Goal: Transaction & Acquisition: Subscribe to service/newsletter

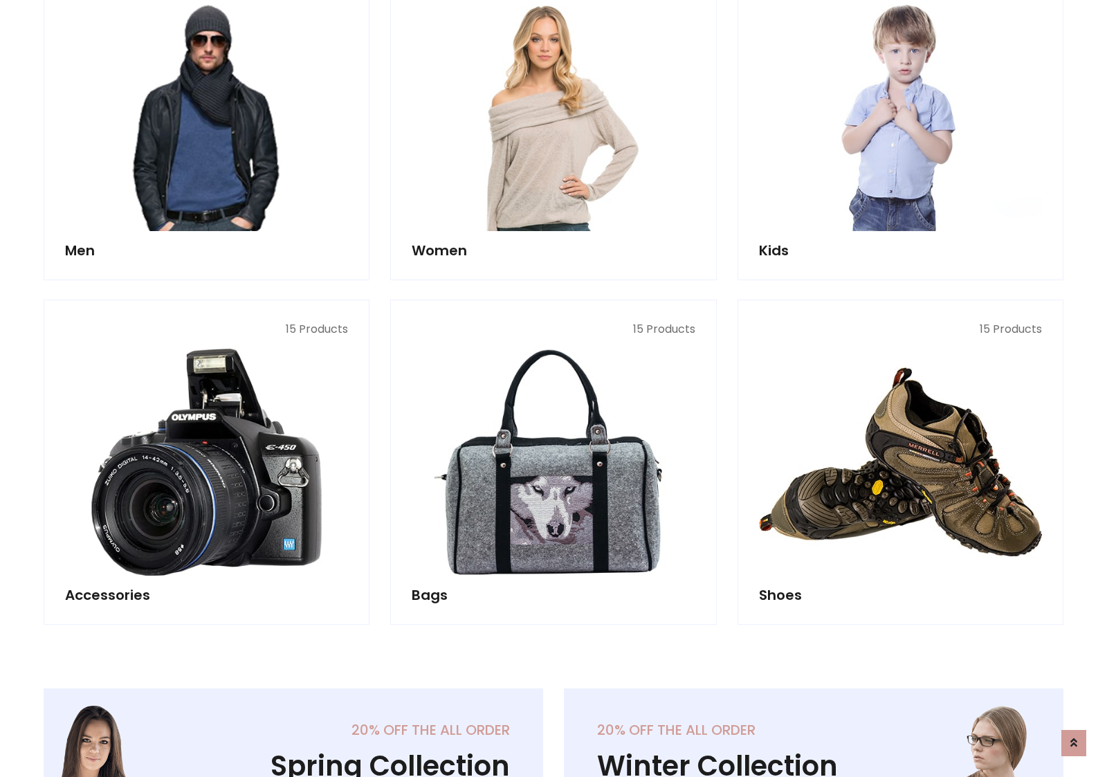
scroll to position [1004, 0]
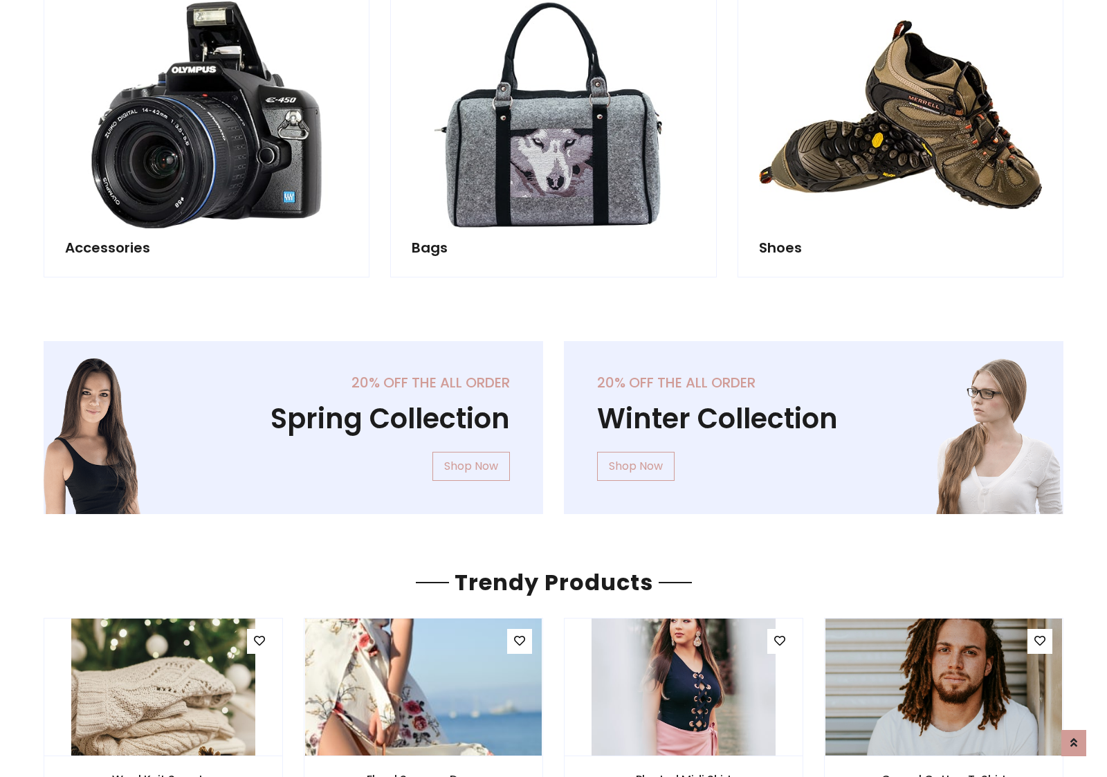
click at [553, 421] on div "20% off the all order Winter Collection Shop Now" at bounding box center [813, 438] width 520 height 195
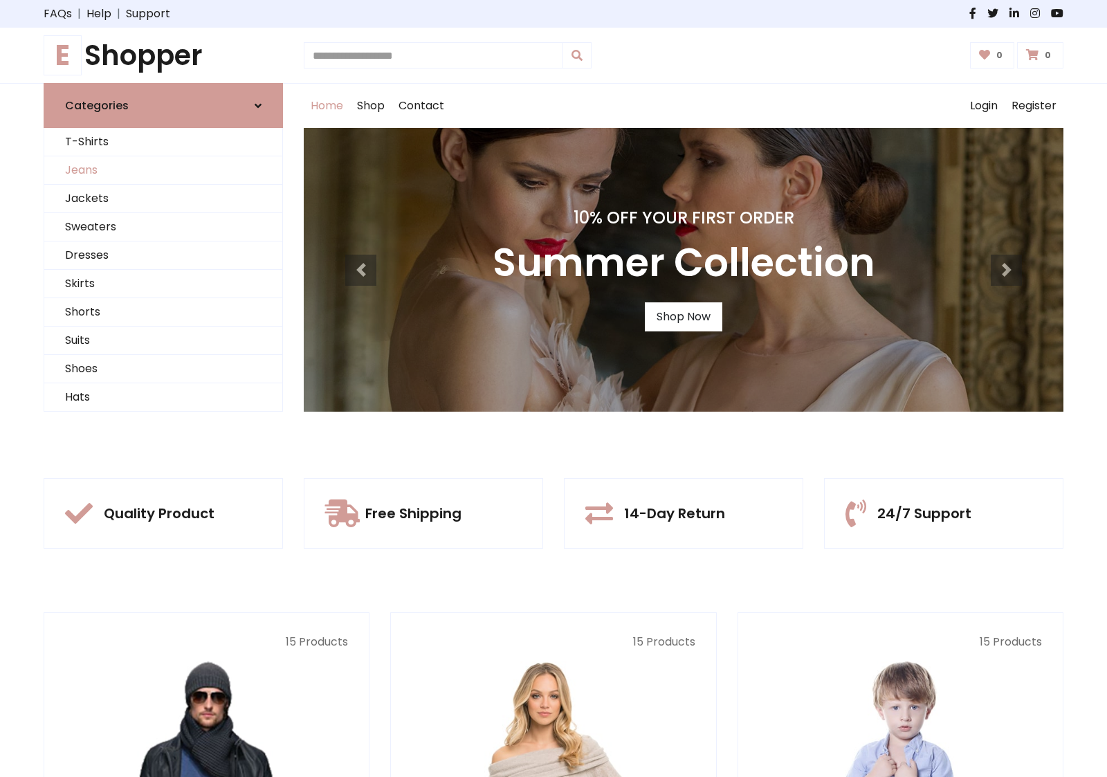
click at [163, 170] on link "Jeans" at bounding box center [163, 170] width 238 height 28
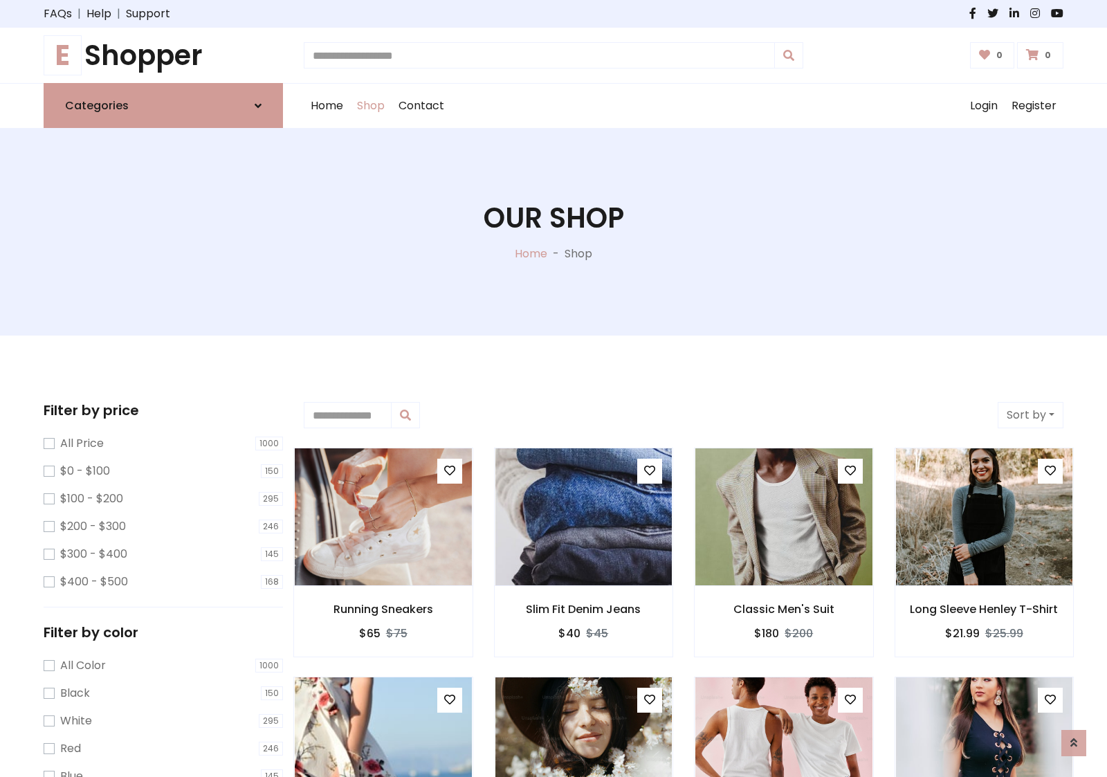
scroll to position [436, 0]
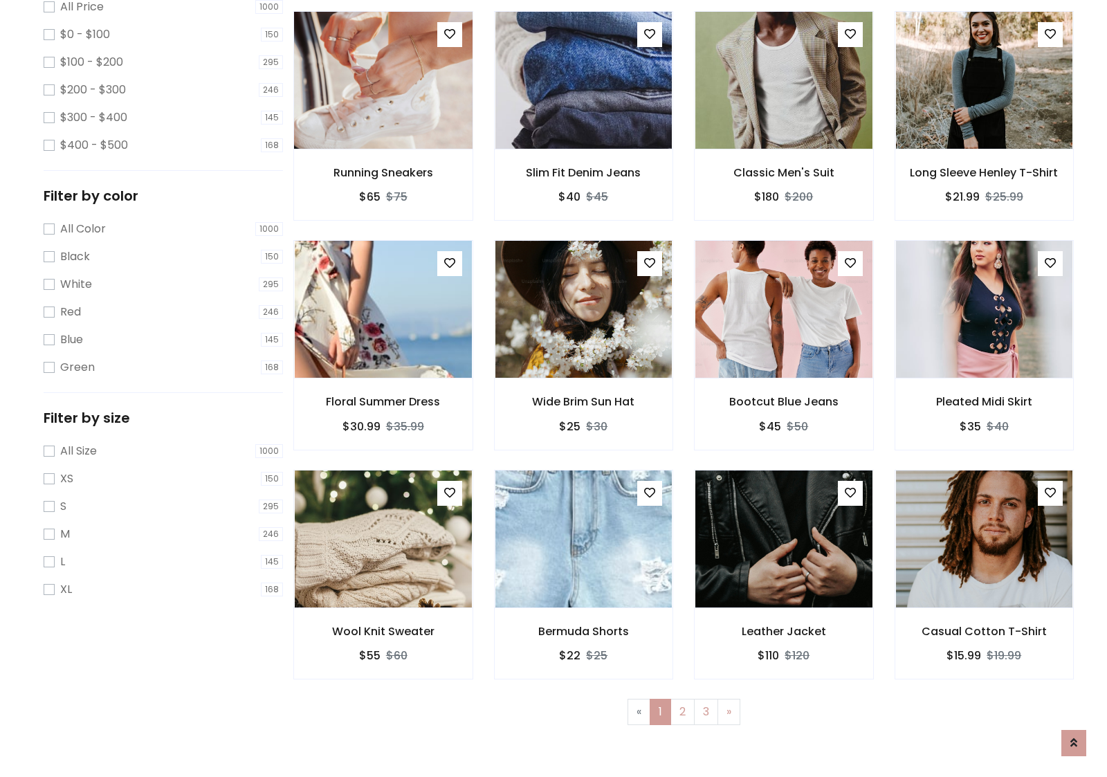
click at [382, 139] on img at bounding box center [383, 80] width 212 height 332
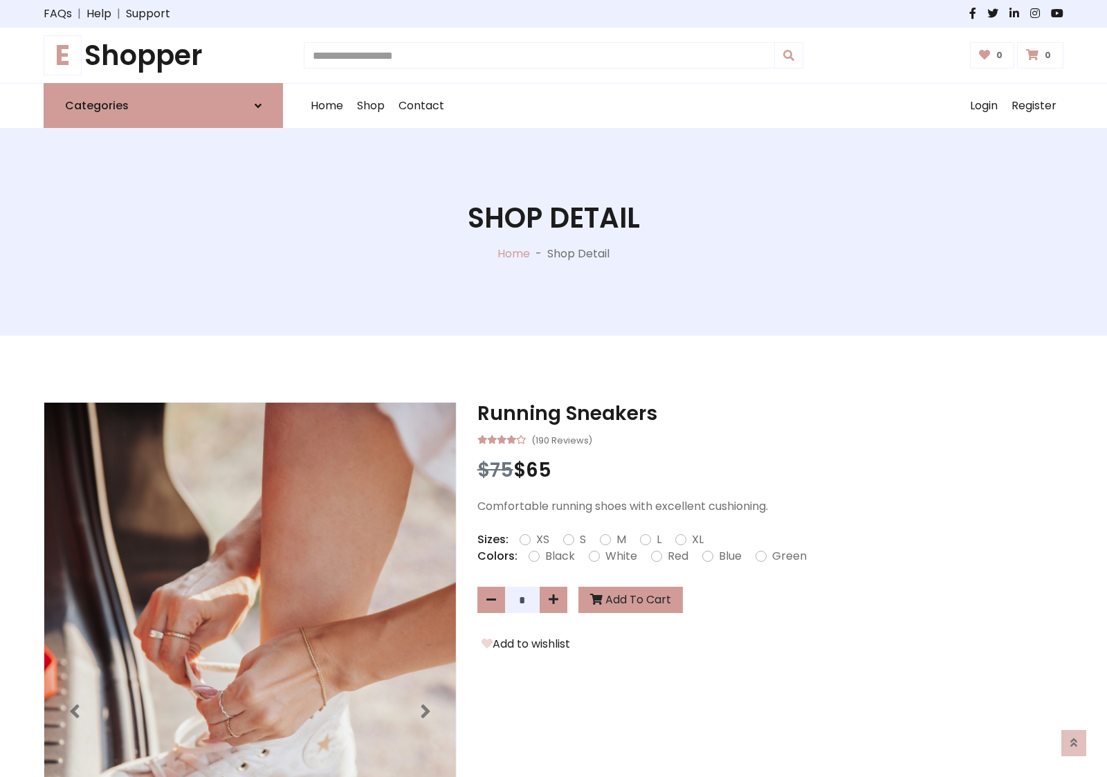
scroll to position [149, 0]
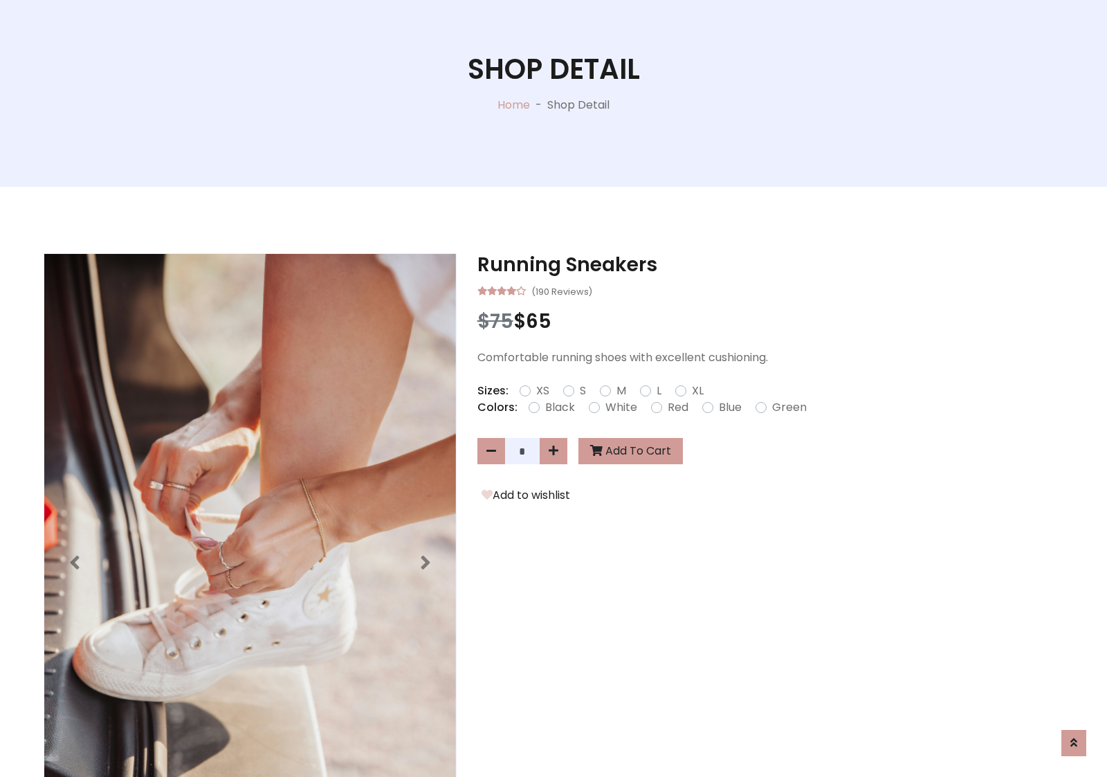
click at [676, 407] on label "Red" at bounding box center [677, 407] width 21 height 17
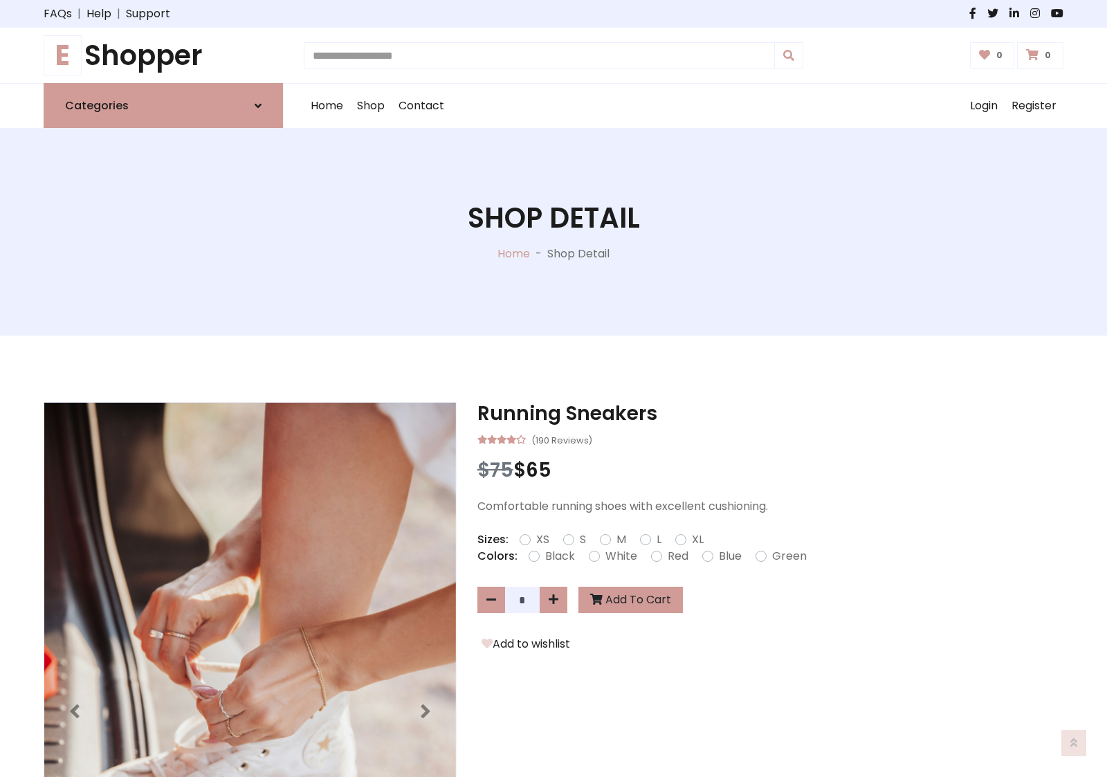
scroll to position [149, 0]
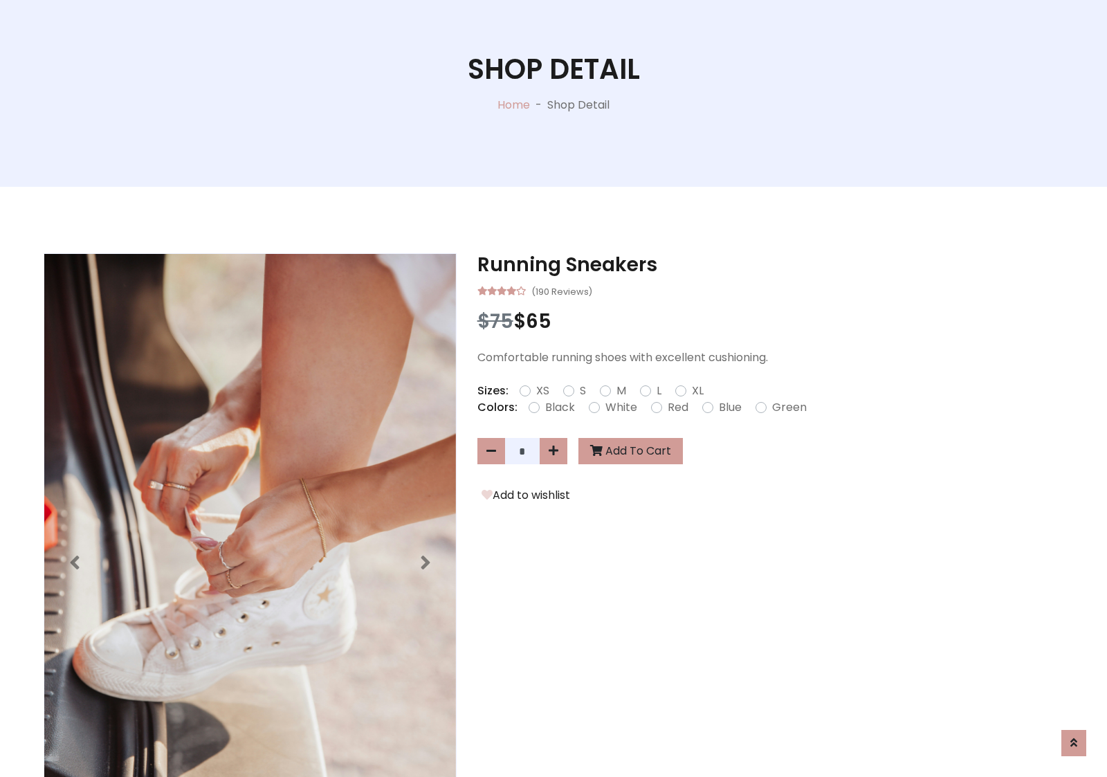
click at [553, 388] on form "XS S M L XL" at bounding box center [616, 390] width 195 height 17
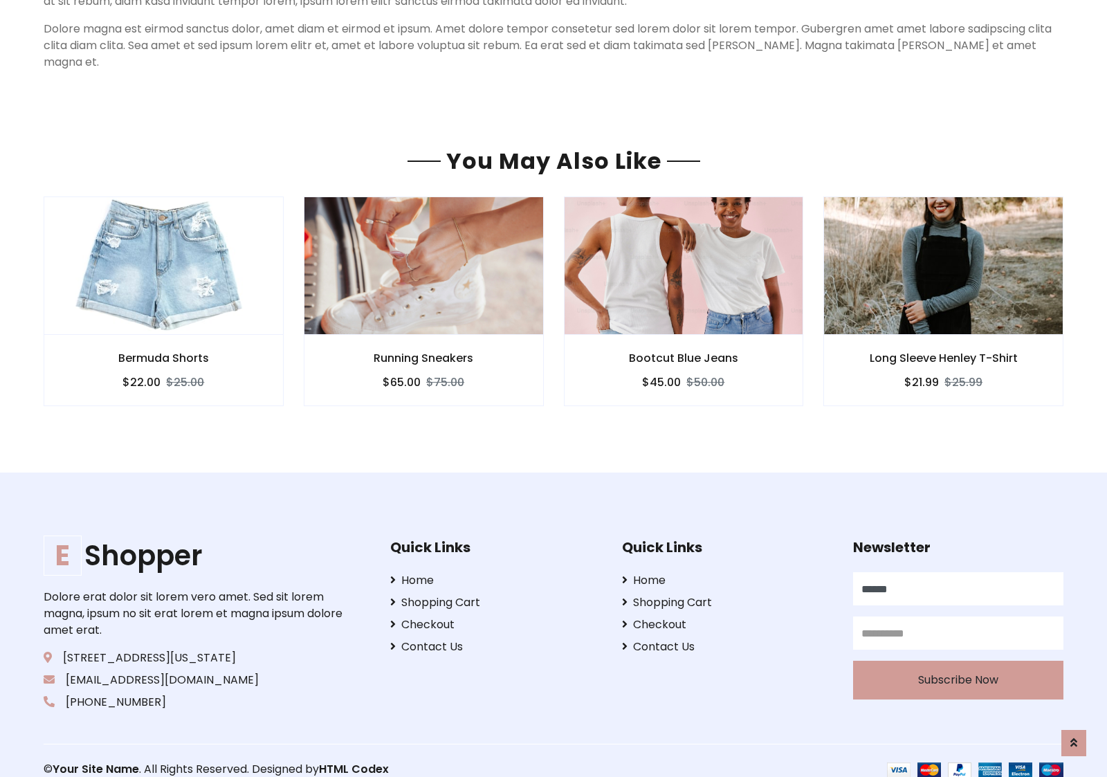
type input "******"
type input "**********"
click at [957, 663] on button "Subscribe Now" at bounding box center [958, 680] width 210 height 39
